Goal: Complete application form

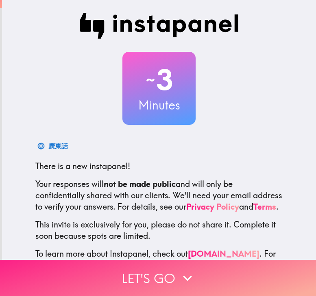
click at [155, 274] on button "Let's go" at bounding box center [158, 278] width 316 height 36
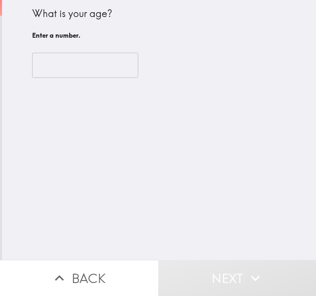
click at [58, 67] on input "number" at bounding box center [85, 65] width 106 height 25
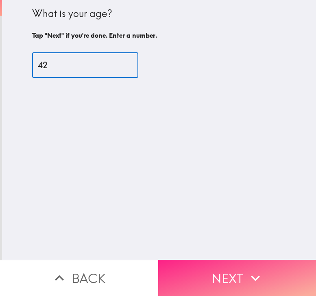
type input "42"
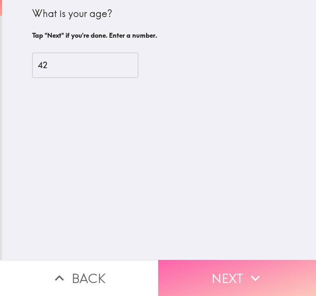
click at [275, 268] on button "Next" at bounding box center [237, 278] width 158 height 36
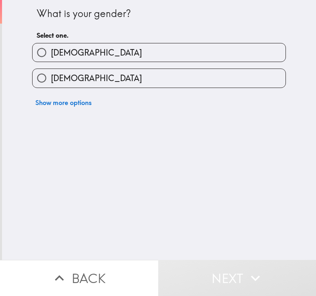
click at [69, 82] on span "[DEMOGRAPHIC_DATA]" at bounding box center [96, 78] width 91 height 11
click at [51, 82] on input "[DEMOGRAPHIC_DATA]" at bounding box center [41, 78] width 18 height 18
radio input "true"
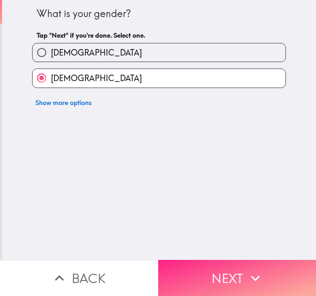
click at [233, 272] on button "Next" at bounding box center [237, 278] width 158 height 36
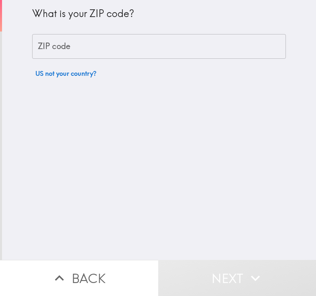
click at [67, 46] on input "ZIP code" at bounding box center [158, 46] width 253 height 25
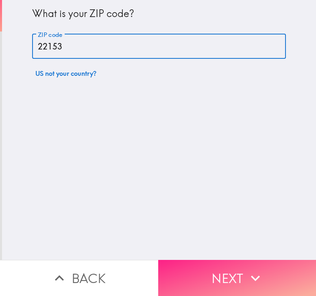
type input "22153"
click at [261, 274] on button "Next" at bounding box center [237, 278] width 158 height 36
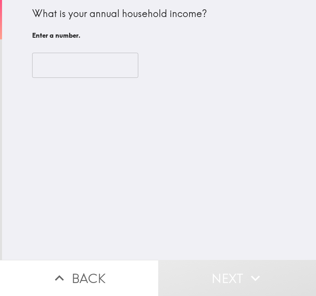
click at [59, 62] on input "number" at bounding box center [85, 65] width 106 height 25
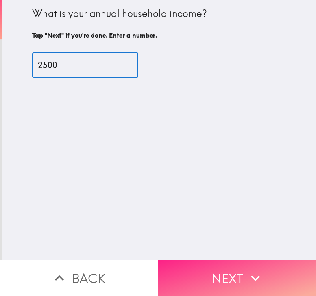
click at [226, 277] on button "Next" at bounding box center [237, 278] width 158 height 36
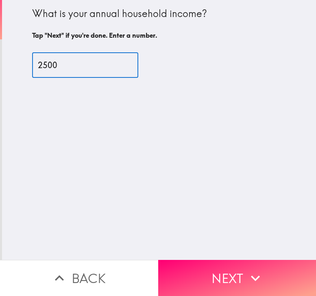
click at [82, 73] on input "2500" at bounding box center [85, 65] width 106 height 25
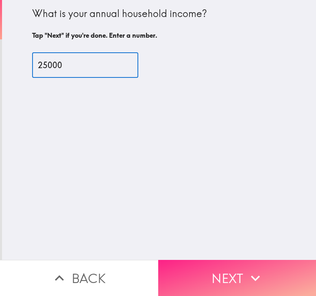
type input "25000"
